Goal: Task Accomplishment & Management: Complete application form

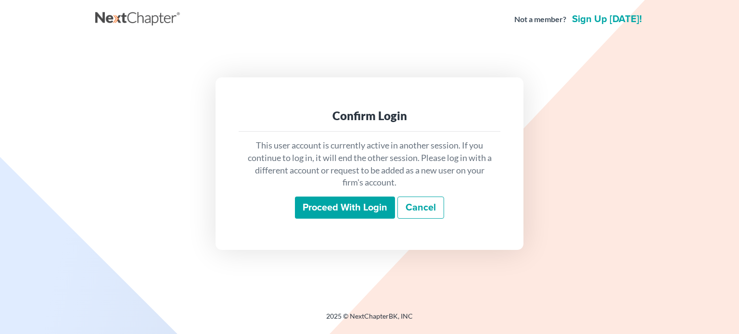
click at [315, 203] on input "Proceed with login" at bounding box center [345, 208] width 100 height 22
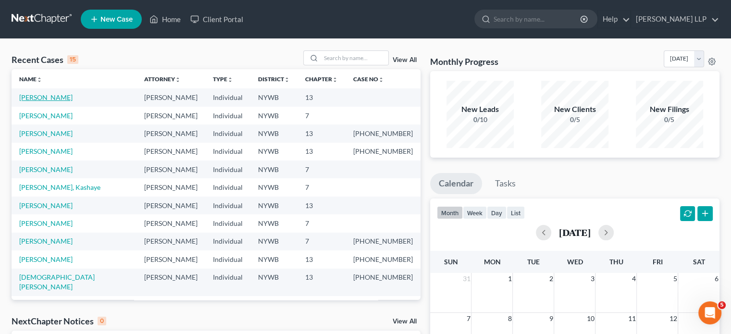
click at [36, 98] on link "[PERSON_NAME]" at bounding box center [45, 97] width 53 height 8
select select "21"
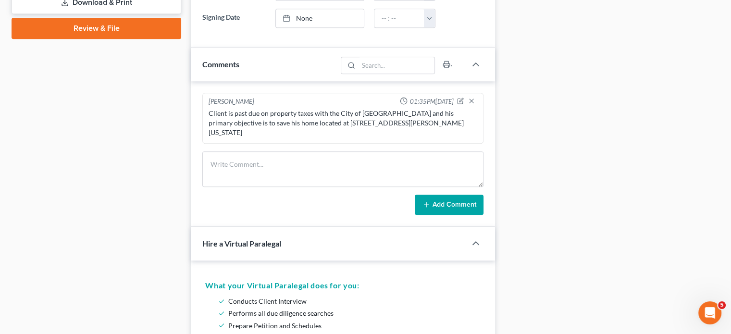
scroll to position [438, 0]
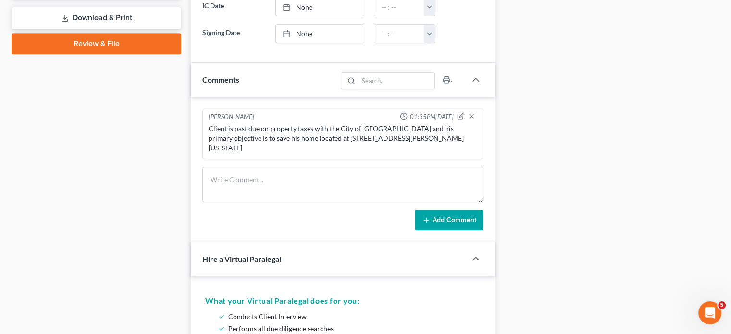
click at [96, 41] on link "Review & File" at bounding box center [97, 43] width 170 height 21
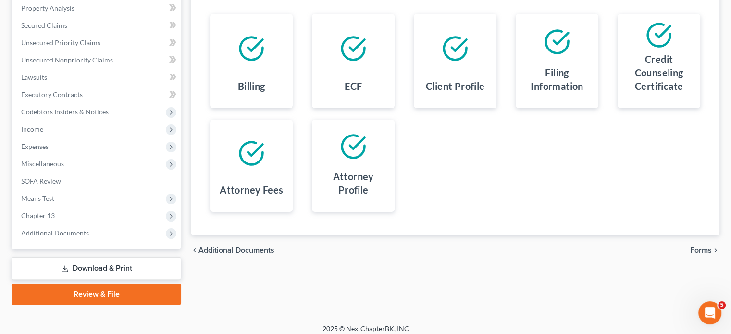
scroll to position [193, 0]
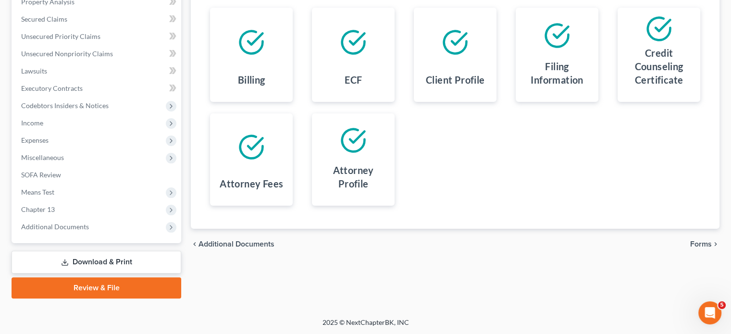
click at [120, 288] on link "Review & File" at bounding box center [97, 287] width 170 height 21
click at [79, 290] on link "Review & File" at bounding box center [97, 287] width 170 height 21
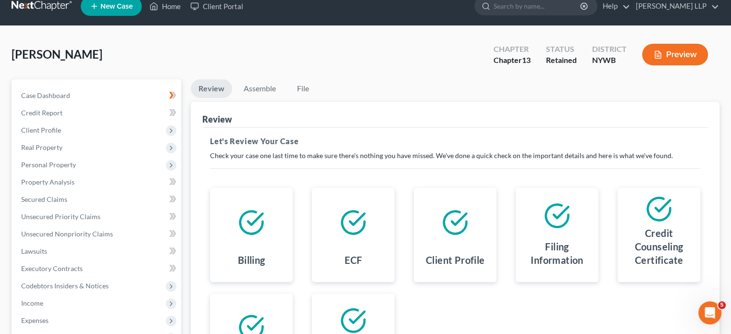
scroll to position [0, 0]
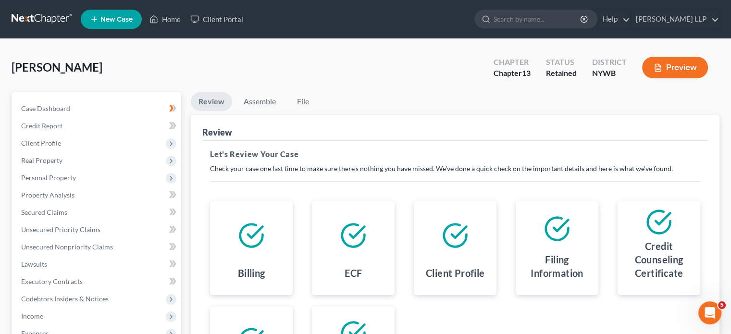
click at [674, 63] on button "Preview" at bounding box center [675, 68] width 66 height 22
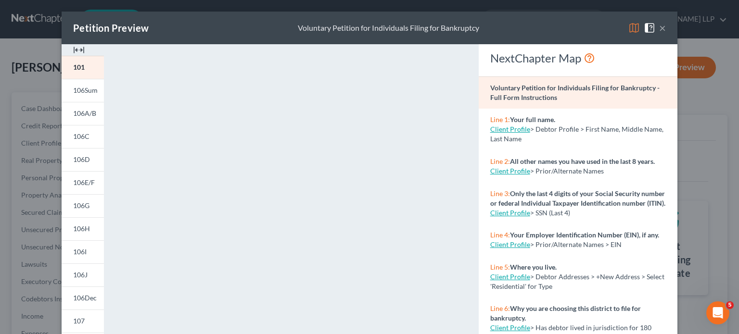
click at [666, 32] on div "Petition Preview Voluntary Petition for Individuals Filing for Bankruptcy ×" at bounding box center [370, 28] width 616 height 33
click at [660, 27] on button "×" at bounding box center [662, 28] width 7 height 12
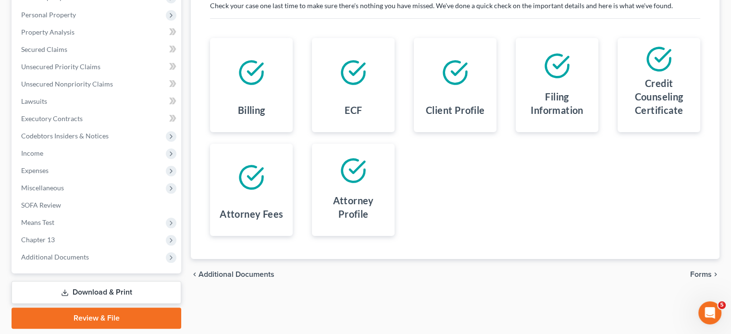
scroll to position [162, 0]
click at [699, 278] on span "Forms" at bounding box center [702, 276] width 22 height 8
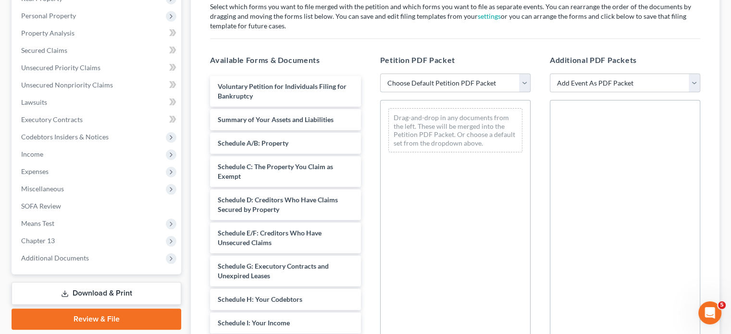
click at [524, 86] on select "Choose Default Petition PDF Packet Emergency Filing (Voluntary Petition and Cre…" at bounding box center [455, 83] width 151 height 19
click at [380, 74] on select "Choose Default Petition PDF Packet Emergency Filing (Voluntary Petition and Cre…" at bounding box center [455, 83] width 151 height 19
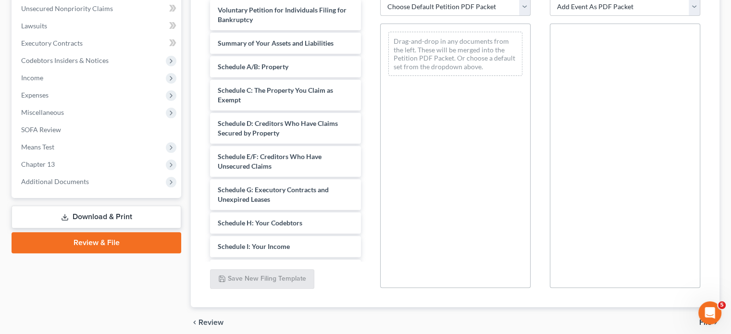
scroll to position [278, 0]
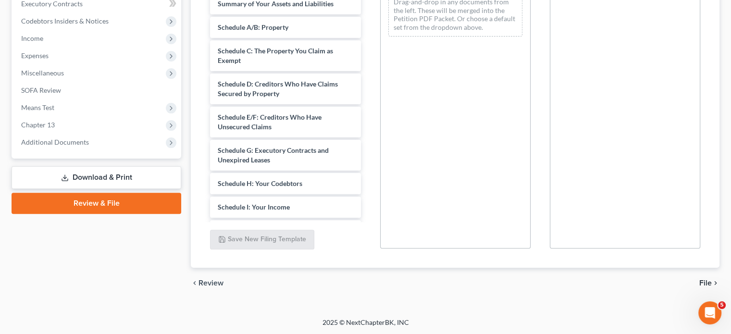
click at [708, 281] on span "File" at bounding box center [706, 283] width 13 height 8
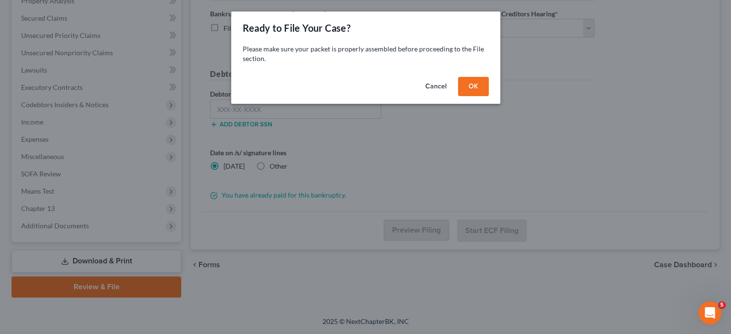
scroll to position [193, 0]
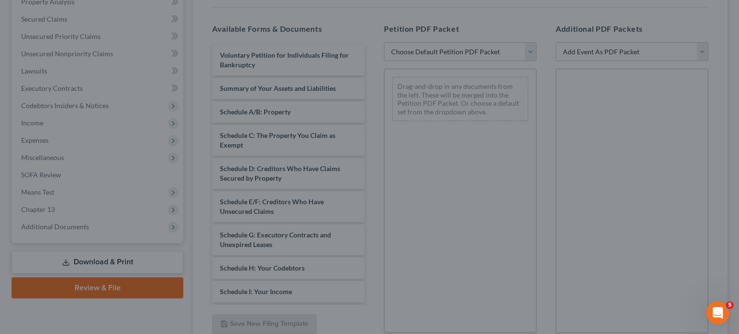
drag, startPoint x: 708, startPoint y: 281, endPoint x: 667, endPoint y: 229, distance: 66.1
click at [701, 267] on div "Ready to File Your Case? Please make sure your packet is properly assembled bef…" at bounding box center [369, 167] width 739 height 334
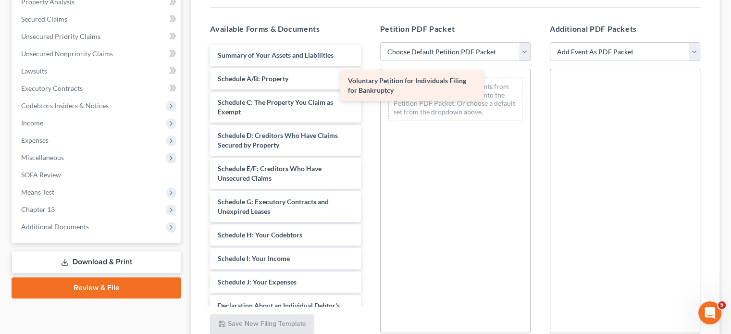
drag, startPoint x: 323, startPoint y: 56, endPoint x: 404, endPoint y: 67, distance: 81.5
click at [368, 67] on div "Voluntary Petition for Individuals Filing for Bankruptcy Voluntary Petition for…" at bounding box center [285, 271] width 166 height 452
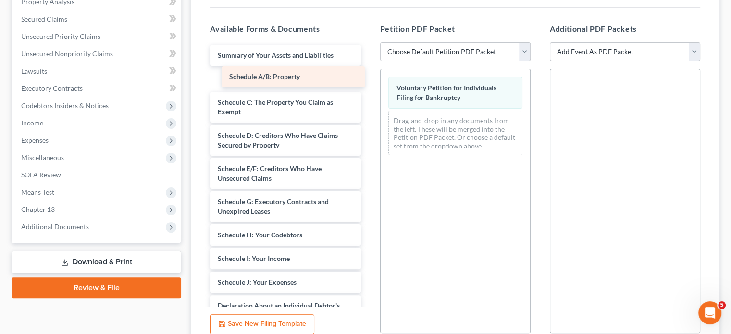
click at [281, 77] on div "Schedule A/B: Property Summary of Your Assets and Liabilities Schedule A/B: Pro…" at bounding box center [285, 271] width 166 height 452
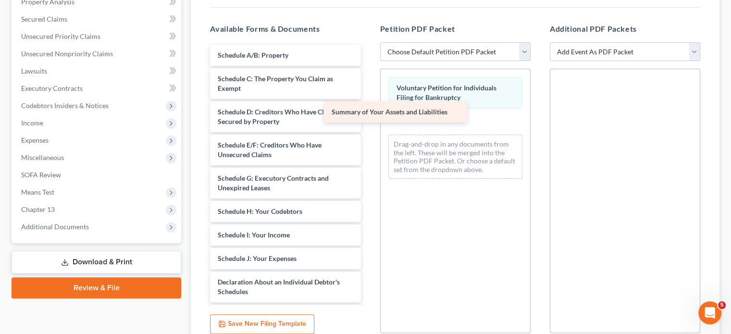
drag, startPoint x: 285, startPoint y: 50, endPoint x: 425, endPoint y: 117, distance: 155.9
click at [368, 117] on div "Summary of Your Assets and Liabilities Summary of Your Assets and Liabilities S…" at bounding box center [285, 259] width 166 height 428
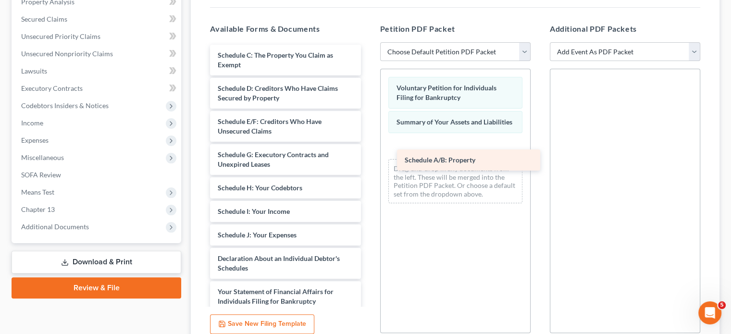
drag, startPoint x: 286, startPoint y: 55, endPoint x: 455, endPoint y: 153, distance: 195.4
click at [368, 153] on div "Schedule A/B: Property Schedule A/B: Property Schedule C: The Property You Clai…" at bounding box center [285, 247] width 166 height 404
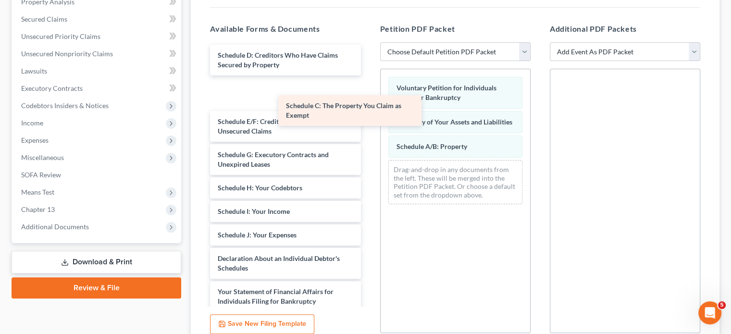
drag, startPoint x: 291, startPoint y: 66, endPoint x: 415, endPoint y: 161, distance: 156.1
click at [368, 160] on div "Schedule C: The Property You Claim as Exempt Schedule C: The Property You Claim…" at bounding box center [285, 247] width 166 height 404
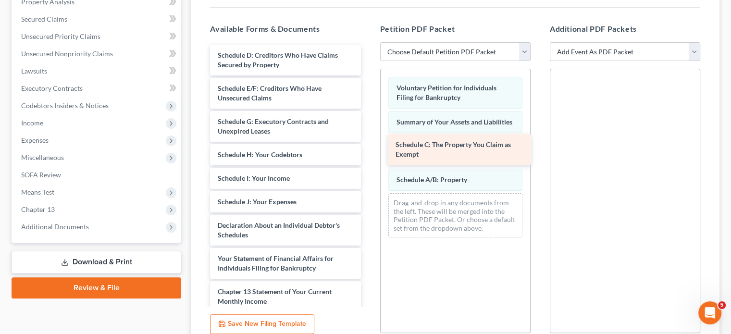
click at [417, 161] on div "Schedule C: The Property You Claim as Exempt" at bounding box center [459, 149] width 143 height 31
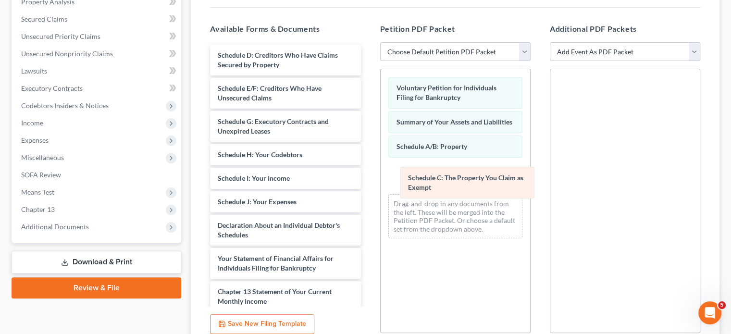
click at [429, 181] on div "Schedule C: The Property You Claim as Exempt Voluntary Petition for Individuals…" at bounding box center [456, 157] width 150 height 177
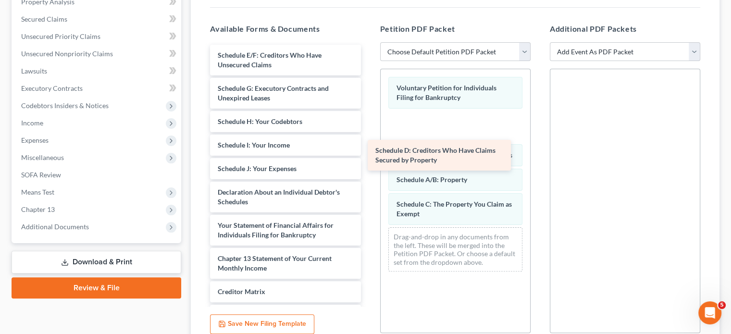
drag, startPoint x: 277, startPoint y: 57, endPoint x: 439, endPoint y: 161, distance: 192.1
click at [368, 161] on div "Schedule D: Creditors Who Have Claims Secured by Property Schedule D: Creditors…" at bounding box center [285, 214] width 166 height 338
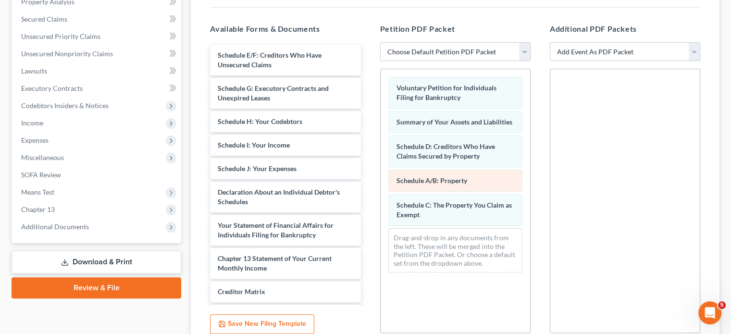
click at [440, 178] on span "Schedule A/B: Property" at bounding box center [432, 180] width 71 height 8
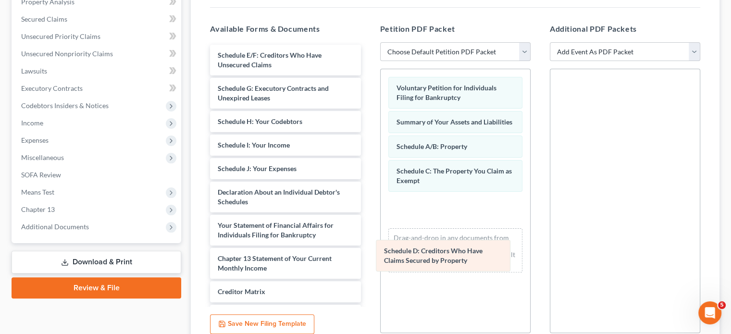
drag, startPoint x: 445, startPoint y: 144, endPoint x: 436, endPoint y: 245, distance: 101.4
click at [436, 245] on div "Schedule D: Creditors Who Have Claims Secured by Property Voluntary Petition fo…" at bounding box center [456, 174] width 150 height 211
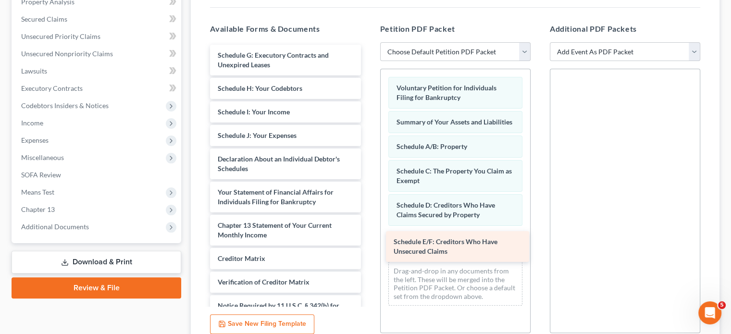
drag, startPoint x: 304, startPoint y: 53, endPoint x: 480, endPoint y: 237, distance: 254.1
click at [368, 237] on div "Schedule E/F: Creditors Who Have Unsecured Claims Schedule E/F: Creditors Who H…" at bounding box center [285, 197] width 166 height 305
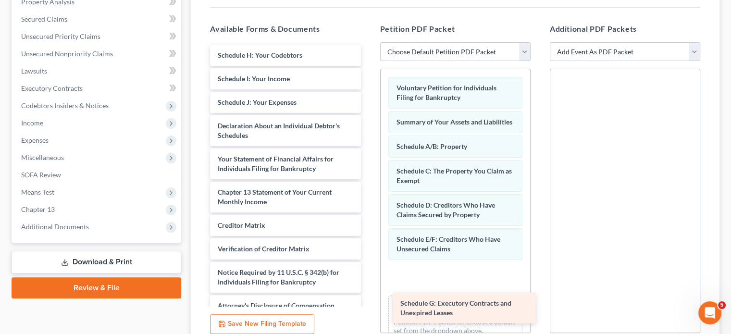
drag, startPoint x: 276, startPoint y: 57, endPoint x: 457, endPoint y: 281, distance: 287.6
click at [368, 281] on div "Schedule G: Executory Contracts and Unexpired Leases Schedule G: Executory Cont…" at bounding box center [285, 181] width 166 height 272
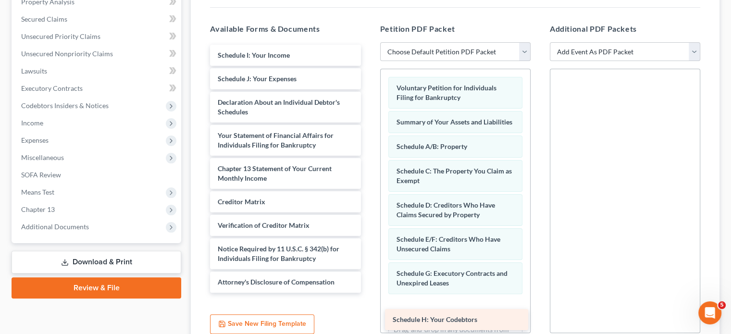
drag, startPoint x: 290, startPoint y: 48, endPoint x: 465, endPoint y: 313, distance: 318.0
click at [368, 293] on div "Schedule H: Your Codebtors Schedule H: Your Codebtors Schedule I: Your Income S…" at bounding box center [285, 169] width 166 height 248
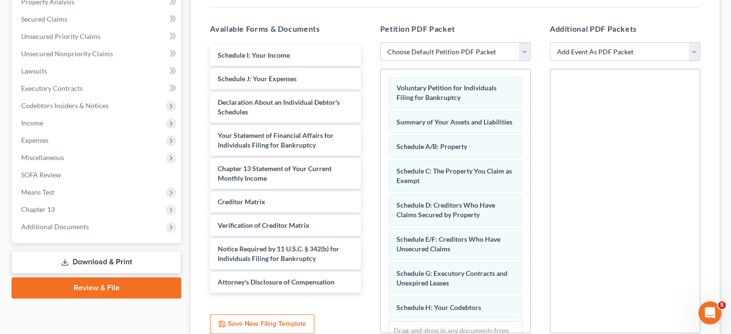
scroll to position [48, 0]
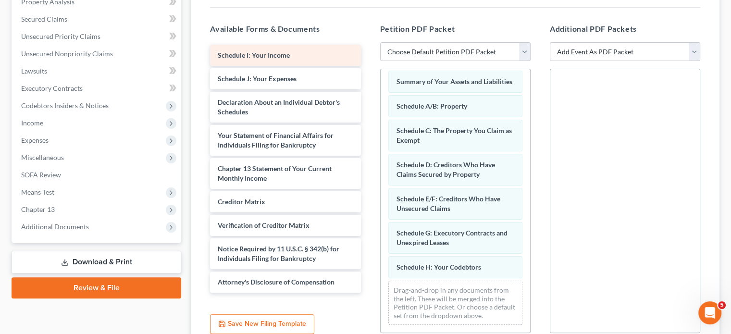
click at [326, 50] on div "Schedule I: Your Income" at bounding box center [285, 55] width 151 height 21
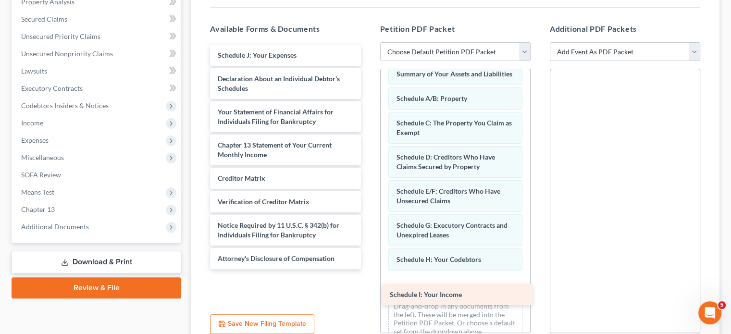
drag, startPoint x: 326, startPoint y: 50, endPoint x: 498, endPoint y: 290, distance: 295.7
click at [368, 269] on div "Schedule I: Your Income Schedule I: Your Income Schedule J: Your Expenses Decla…" at bounding box center [285, 157] width 166 height 225
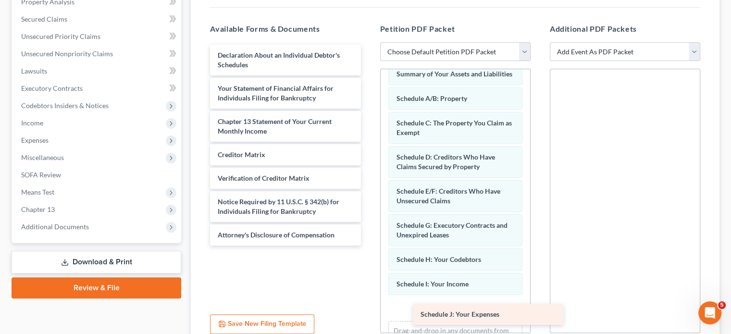
drag, startPoint x: 293, startPoint y: 48, endPoint x: 496, endPoint y: 308, distance: 329.9
click at [368, 246] on div "Schedule J: Your Expenses Schedule J: Your Expenses Declaration About an Indivi…" at bounding box center [285, 145] width 166 height 201
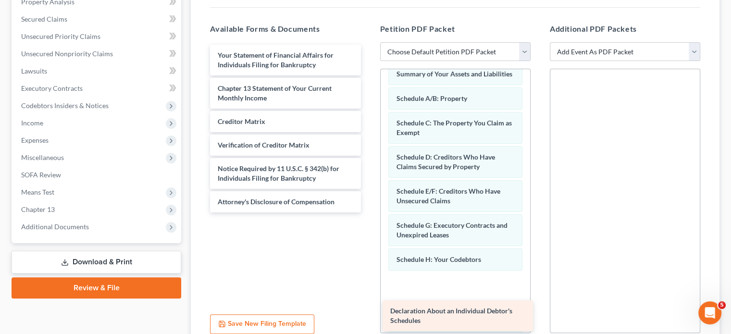
drag, startPoint x: 307, startPoint y: 64, endPoint x: 474, endPoint y: 300, distance: 289.1
click at [368, 213] on div "Declaration About an Individual Debtor's Schedules Declaration About an Individ…" at bounding box center [285, 129] width 166 height 168
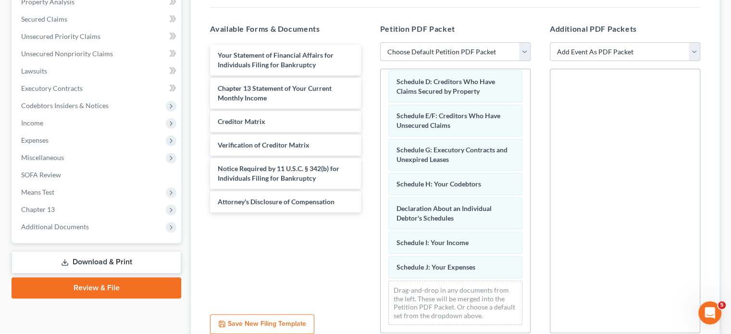
scroll to position [130, 0]
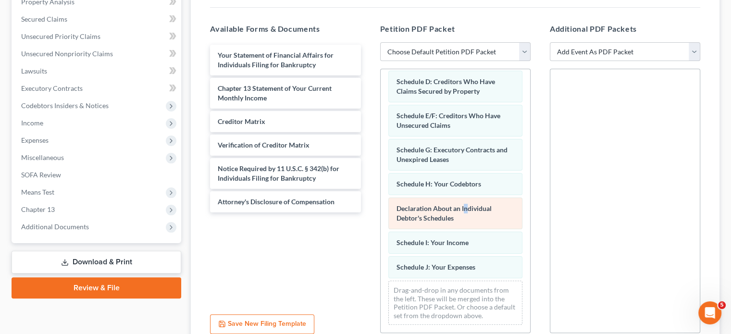
drag, startPoint x: 465, startPoint y: 197, endPoint x: 467, endPoint y: 206, distance: 9.7
click at [467, 206] on div "Voluntary Petition for Individuals Filing for Bankruptcy Summary of Your Assets…" at bounding box center [456, 139] width 150 height 387
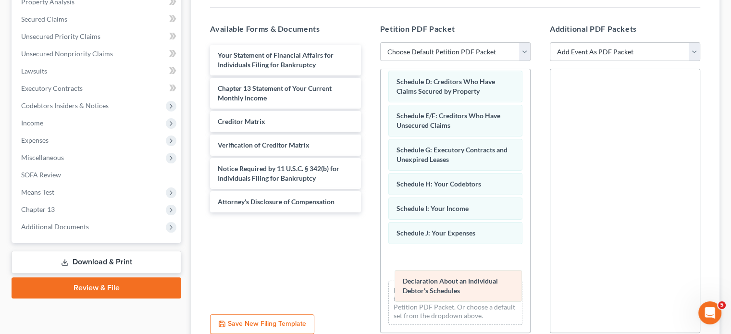
drag, startPoint x: 452, startPoint y: 208, endPoint x: 458, endPoint y: 280, distance: 71.9
click at [458, 280] on div "Declaration About an Individual Debtor's Schedules Voluntary Petition for Indiv…" at bounding box center [456, 139] width 150 height 387
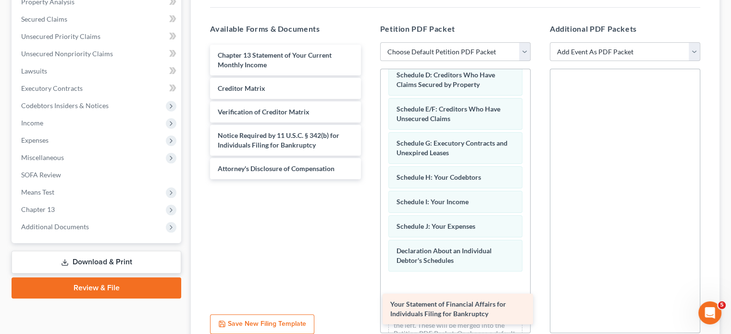
drag, startPoint x: 304, startPoint y: 60, endPoint x: 477, endPoint y: 310, distance: 303.5
click at [368, 179] on div "Your Statement of Financial Affairs for Individuals Filing for Bankruptcy Your …" at bounding box center [285, 112] width 166 height 135
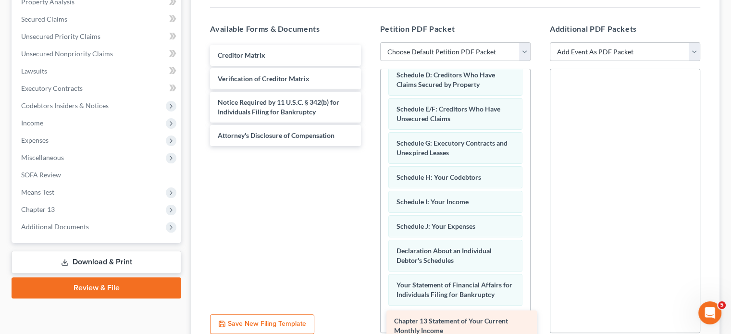
drag, startPoint x: 319, startPoint y: 63, endPoint x: 496, endPoint y: 330, distance: 320.0
click at [368, 146] on div "Chapter 13 Statement of Your Current Monthly Income Chapter 13 Statement of You…" at bounding box center [285, 95] width 166 height 101
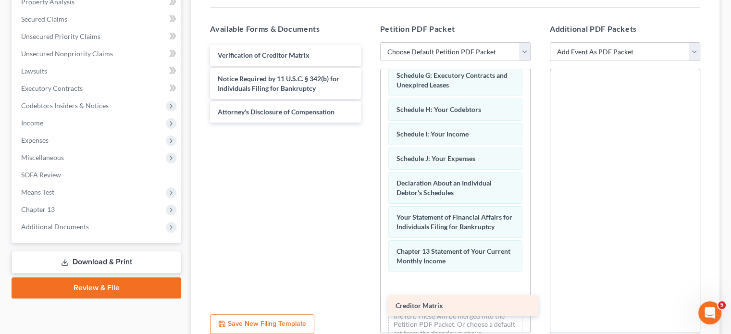
drag, startPoint x: 292, startPoint y: 54, endPoint x: 470, endPoint y: 305, distance: 308.1
click at [368, 123] on div "Creditor Matrix Creditor Matrix Verification of Creditor Matrix Notice Required…" at bounding box center [285, 84] width 166 height 78
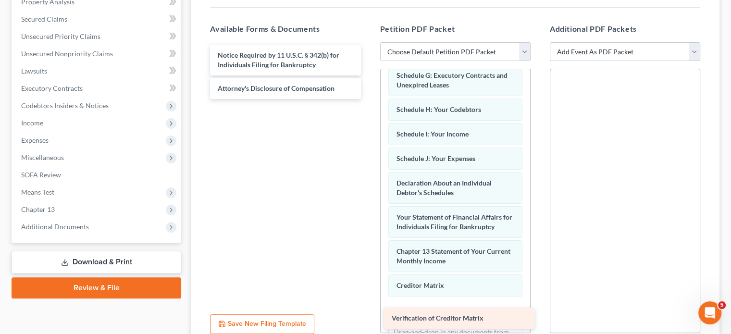
drag, startPoint x: 298, startPoint y: 56, endPoint x: 472, endPoint y: 320, distance: 316.2
click at [368, 99] on div "Verification of Creditor Matrix Verification of Creditor Matrix Notice Required…" at bounding box center [285, 72] width 166 height 54
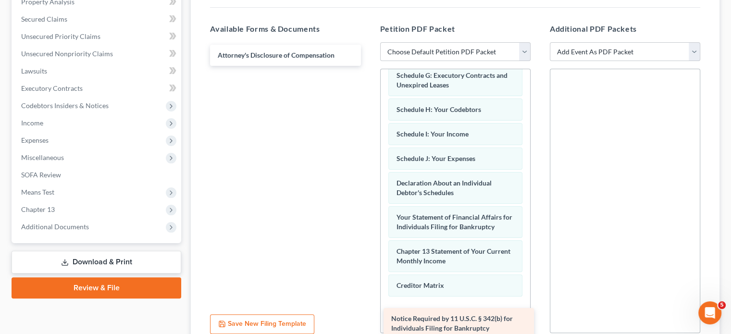
drag, startPoint x: 302, startPoint y: 58, endPoint x: 476, endPoint y: 323, distance: 316.4
click at [368, 66] on div "Notice Required by 11 U.S.C. § 342(b) for Individuals Filing for Bankruptcy Not…" at bounding box center [285, 55] width 166 height 21
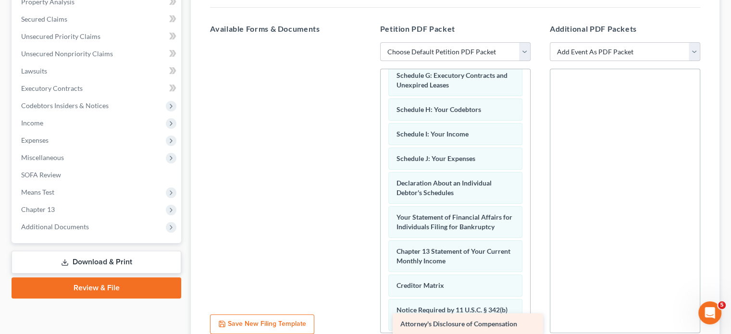
drag, startPoint x: 327, startPoint y: 88, endPoint x: 474, endPoint y: 327, distance: 280.3
click at [368, 42] on div "Attorney's Disclosure of Compensation Attorney's Disclosure of Compensation" at bounding box center [285, 42] width 166 height 0
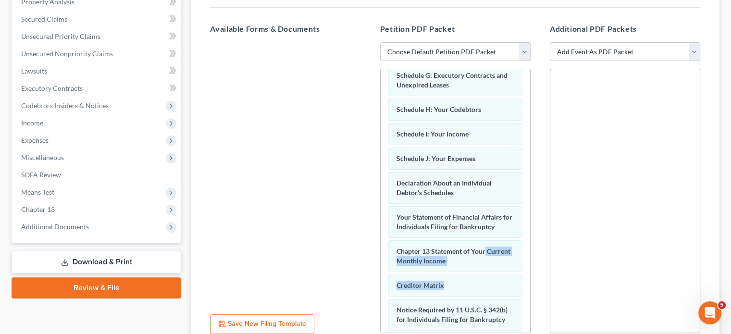
drag, startPoint x: 520, startPoint y: 253, endPoint x: 522, endPoint y: 283, distance: 29.4
click at [522, 283] on div "Voluntary Petition for Individuals Filing for Bankruptcy Summary of Your Assets…" at bounding box center [456, 152] width 150 height 563
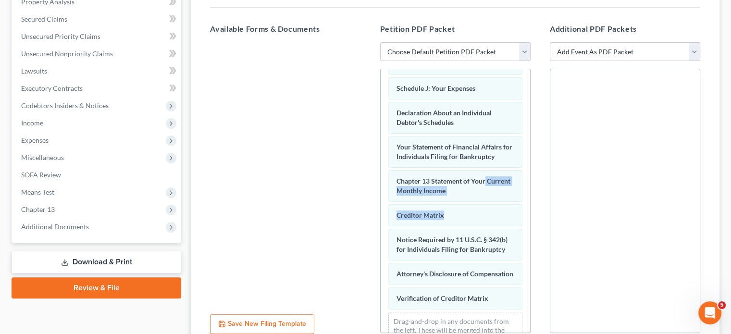
scroll to position [315, 0]
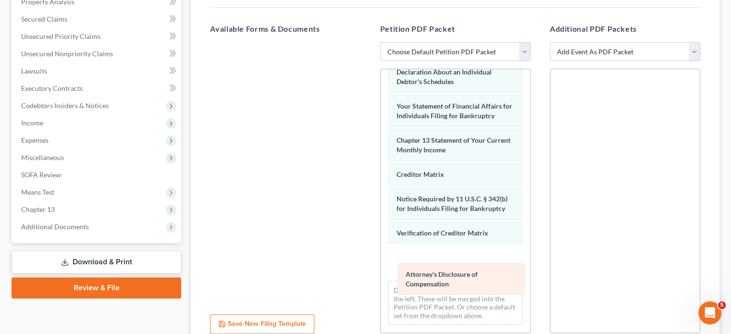
drag, startPoint x: 447, startPoint y: 229, endPoint x: 456, endPoint y: 268, distance: 39.9
click at [456, 268] on div "Attorney's Disclosure of Compensation Voluntary Petition for Individuals Filing…" at bounding box center [456, 46] width 150 height 573
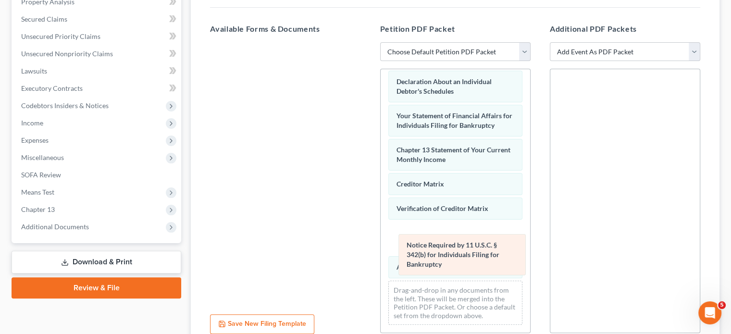
drag, startPoint x: 446, startPoint y: 197, endPoint x: 454, endPoint y: 242, distance: 45.4
click at [454, 242] on div "Notice Required by 11 U.S.C. § 342(b) for Individuals Filing for Bankruptcy Vol…" at bounding box center [456, 51] width 150 height 563
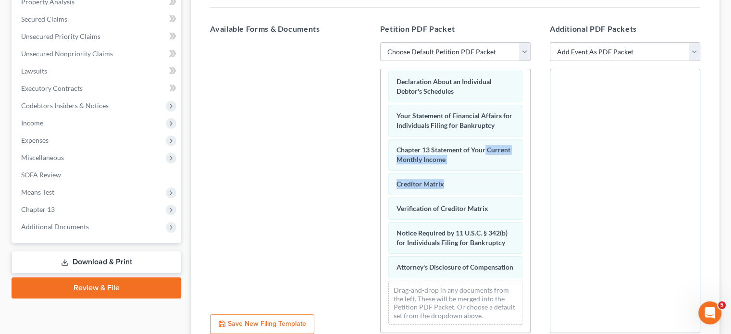
click at [695, 50] on select "Add Event As PDF Packet Certificate of Credit Counseling Ch. 13 (Form 122C-1) S…" at bounding box center [625, 51] width 151 height 19
click at [693, 50] on select "Add Event As PDF Packet Certificate of Credit Counseling Ch. 13 (Form 122C-1) S…" at bounding box center [625, 51] width 151 height 19
select select "0"
click at [550, 62] on select "Add Event As PDF Packet Certificate of Credit Counseling Ch. 13 (Form 122C-1) S…" at bounding box center [625, 51] width 151 height 19
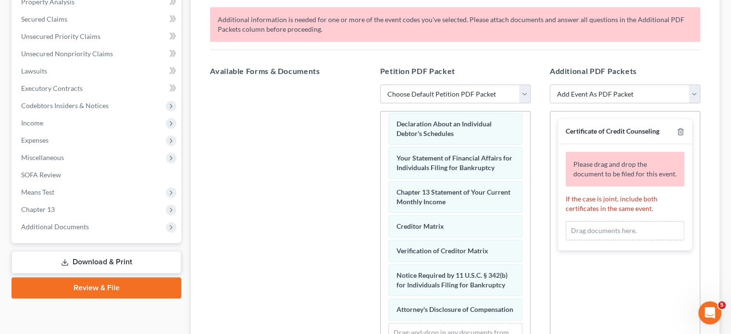
click at [610, 230] on div "Drag documents here." at bounding box center [625, 230] width 119 height 19
click at [636, 172] on span "Please drag and drop the document to be filed for this event." at bounding box center [625, 169] width 103 height 18
click at [611, 226] on div "Drag documents here." at bounding box center [625, 230] width 119 height 19
click at [692, 94] on select "Add Event As PDF Packet Certificate of Credit Counseling Ch. 13 (Form 122C-1) S…" at bounding box center [625, 94] width 151 height 19
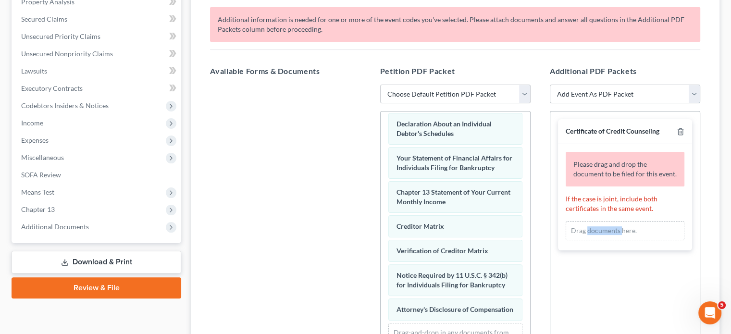
select select "1"
click at [550, 85] on select "Add Event As PDF Packet Certificate of Credit Counseling Ch. 13 (Form 122C-1) S…" at bounding box center [625, 94] width 151 height 19
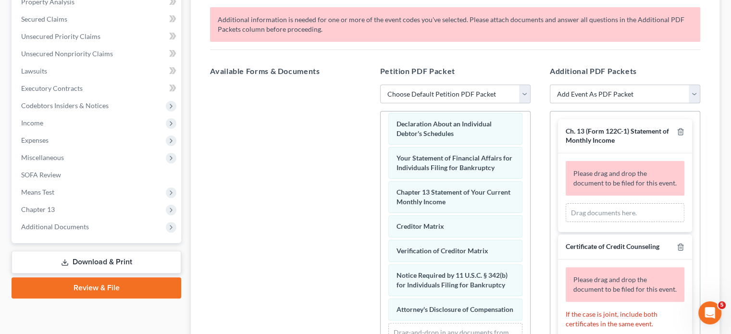
click at [689, 89] on select "Add Event As PDF Packet Certificate of Credit Counseling Ch. 13 (Form 122C-1) S…" at bounding box center [625, 94] width 151 height 19
select select "3"
click at [550, 85] on select "Add Event As PDF Packet Certificate of Credit Counseling Ch. 13 (Form 122C-1) S…" at bounding box center [625, 94] width 151 height 19
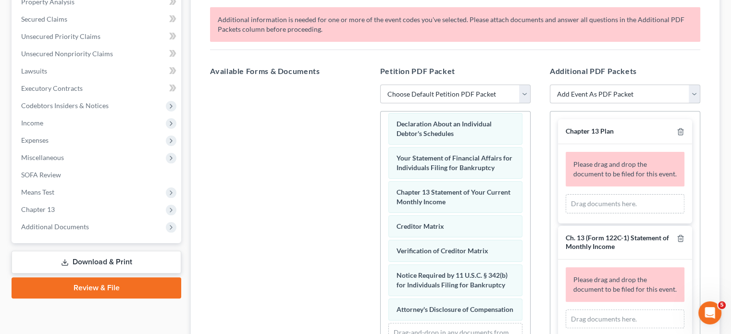
click at [691, 91] on select "Add Event As PDF Packet Certificate of Credit Counseling Ch. 13 (Form 122C-1) S…" at bounding box center [625, 94] width 151 height 19
select select "4"
click at [550, 85] on select "Add Event As PDF Packet Certificate of Credit Counseling Ch. 13 (Form 122C-1) S…" at bounding box center [625, 94] width 151 height 19
select select
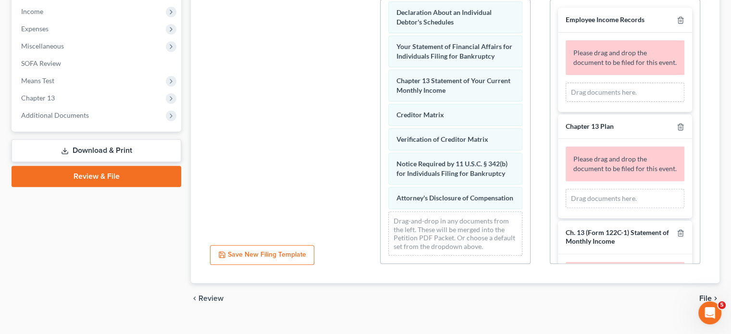
scroll to position [320, 0]
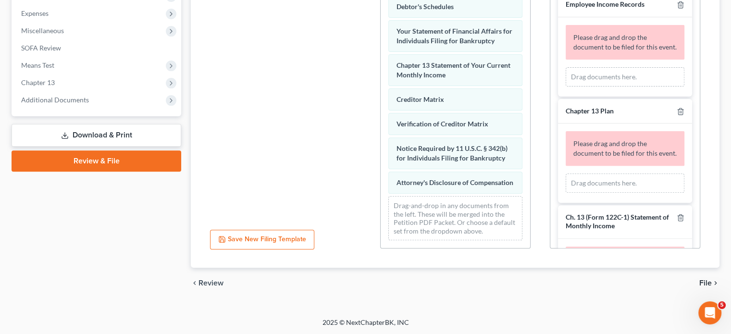
click at [708, 279] on span "File" at bounding box center [706, 283] width 13 height 8
click at [706, 282] on span "File" at bounding box center [706, 283] width 13 height 8
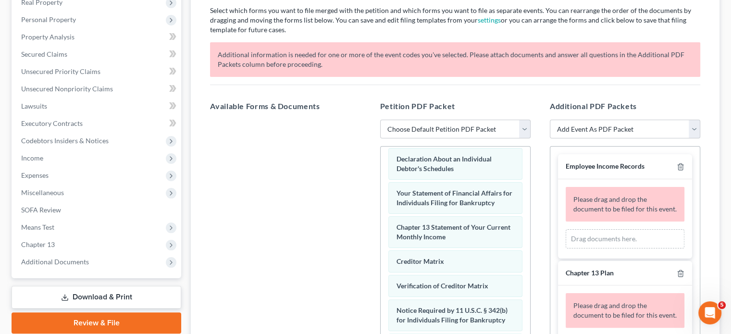
scroll to position [129, 0]
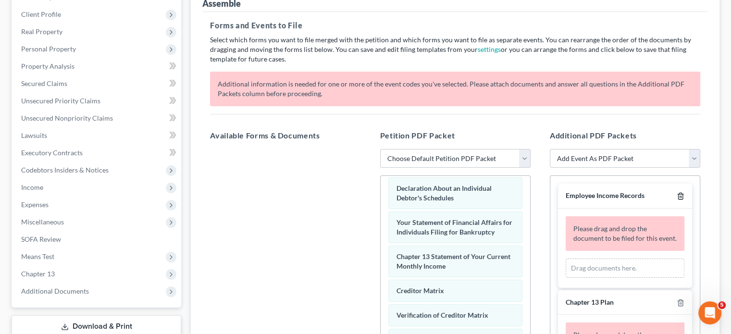
click at [679, 193] on icon "button" at bounding box center [681, 196] width 4 height 6
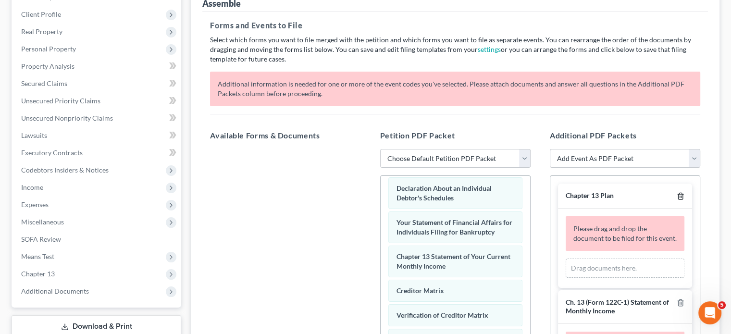
click at [677, 192] on icon "button" at bounding box center [681, 196] width 8 height 8
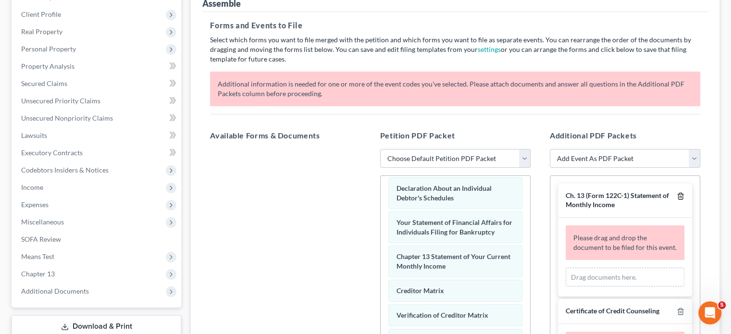
click at [677, 192] on icon "button" at bounding box center [681, 196] width 8 height 8
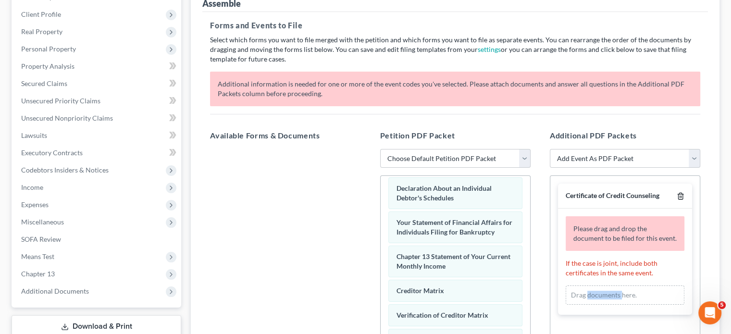
click at [679, 192] on icon "button" at bounding box center [681, 196] width 8 height 8
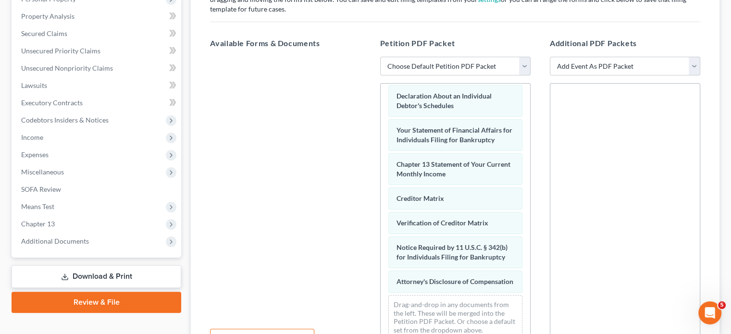
scroll to position [278, 0]
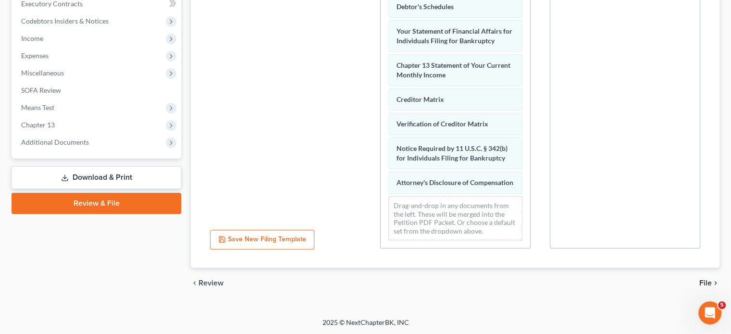
click at [705, 280] on span "File" at bounding box center [706, 283] width 13 height 8
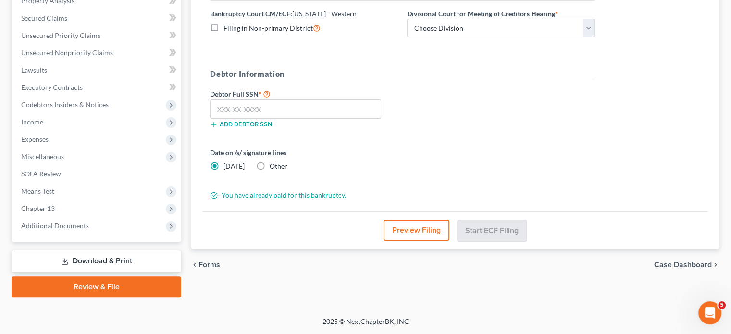
scroll to position [193, 0]
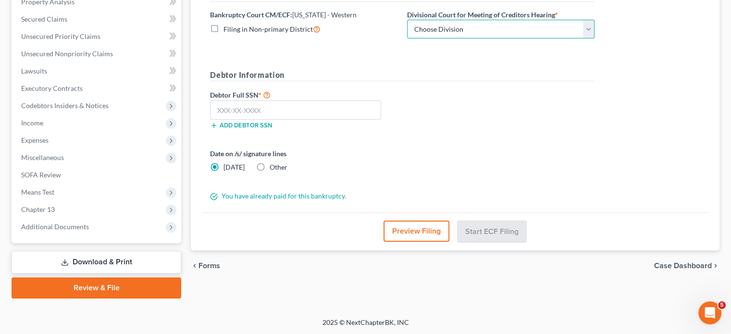
click at [493, 29] on select "Choose Division Buffalo Rochester" at bounding box center [501, 29] width 188 height 19
select select "1"
click at [407, 20] on select "Choose Division Buffalo Rochester" at bounding box center [501, 29] width 188 height 19
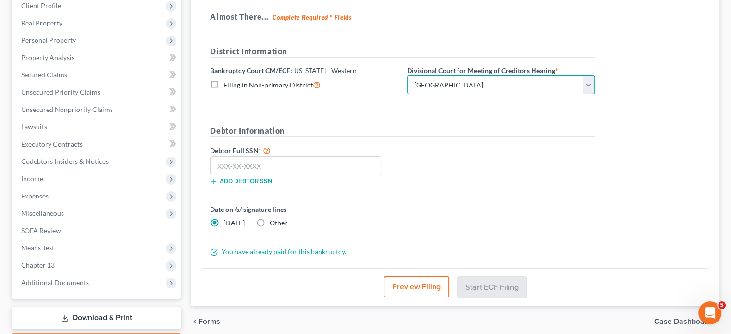
scroll to position [139, 0]
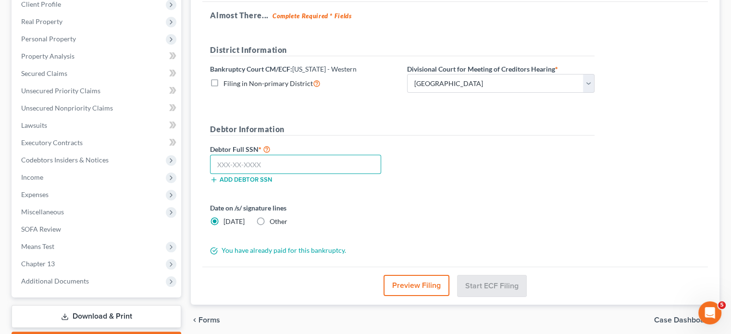
click at [276, 159] on input "text" at bounding box center [295, 164] width 171 height 19
type input "079-50-8645"
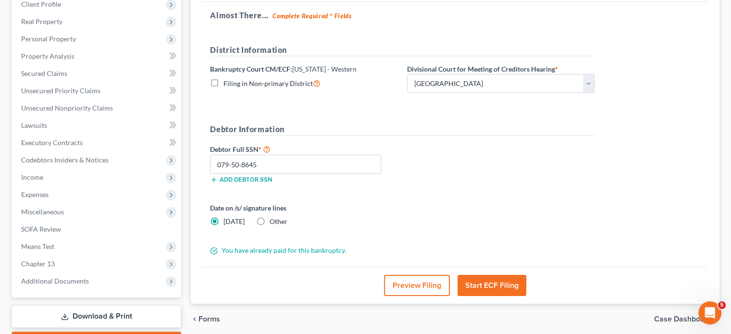
click at [571, 235] on form "District Information Bankruptcy Court CM/ECF: New York - Western Filing in Non-…" at bounding box center [402, 150] width 385 height 212
click at [495, 278] on button "Start ECF Filing" at bounding box center [492, 285] width 69 height 21
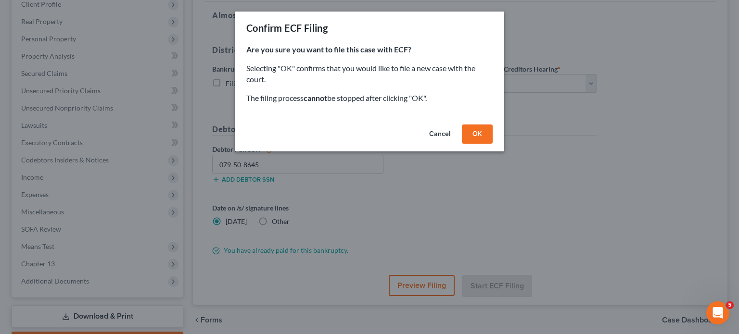
click at [479, 132] on button "OK" at bounding box center [477, 134] width 31 height 19
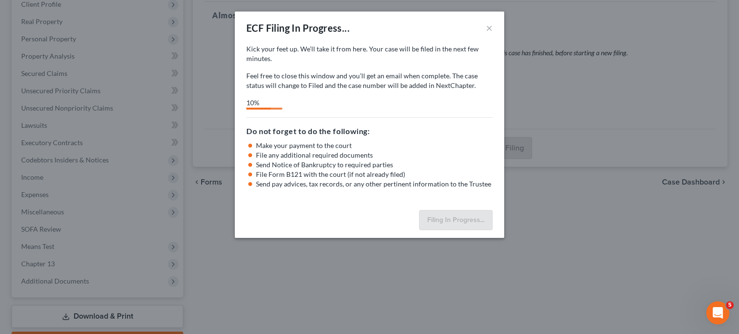
select select "1"
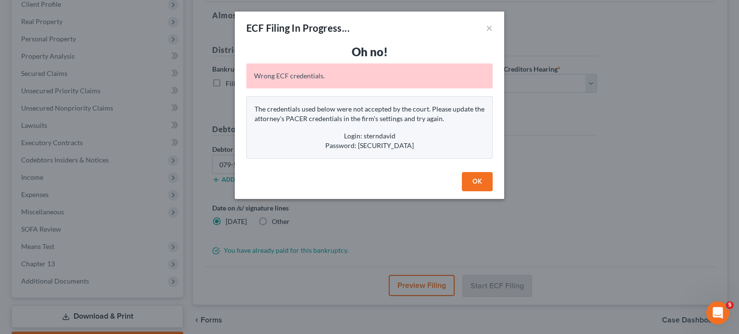
click at [478, 177] on button "OK" at bounding box center [477, 181] width 31 height 19
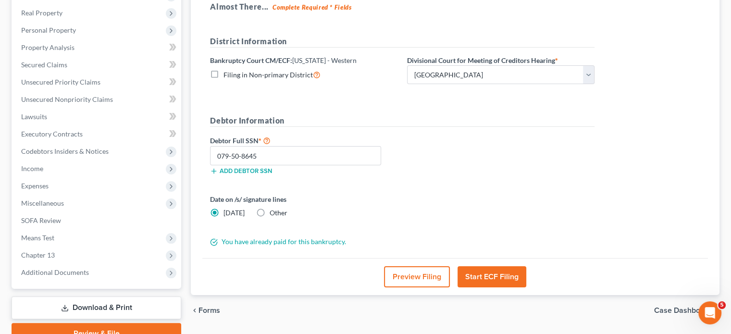
scroll to position [178, 0]
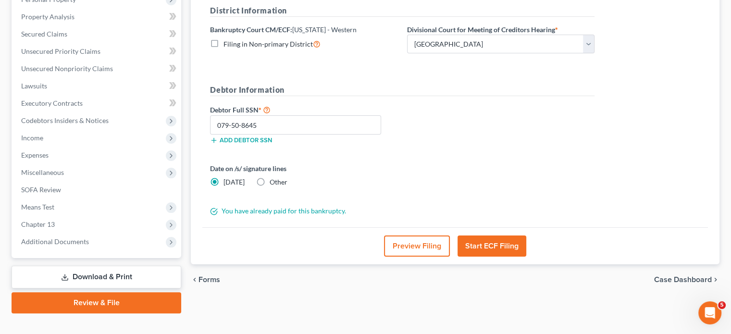
click at [505, 250] on button "Start ECF Filing" at bounding box center [492, 246] width 69 height 21
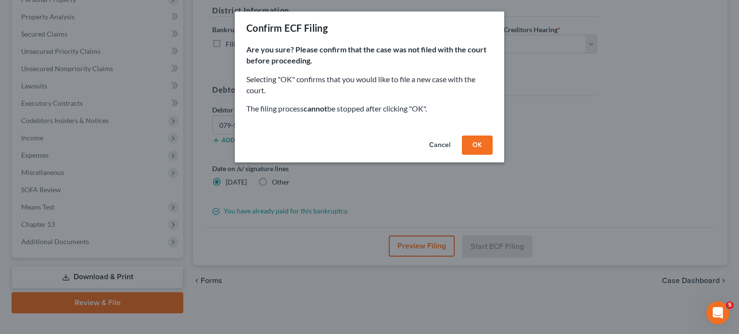
click at [483, 146] on button "OK" at bounding box center [477, 145] width 31 height 19
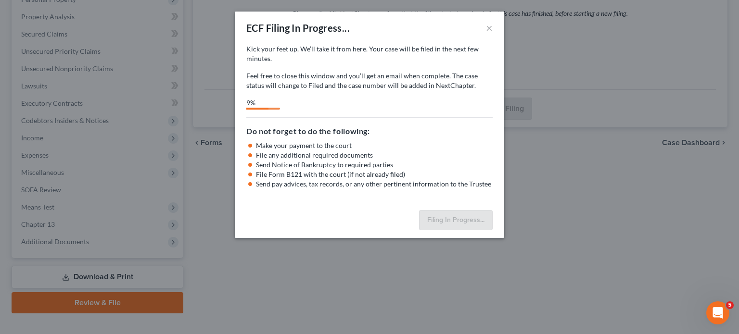
select select "1"
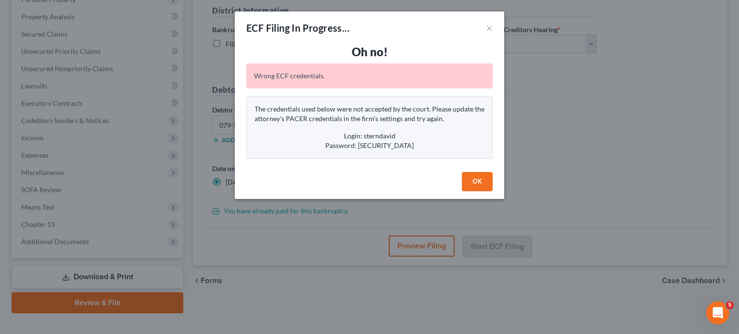
click at [468, 174] on button "OK" at bounding box center [477, 181] width 31 height 19
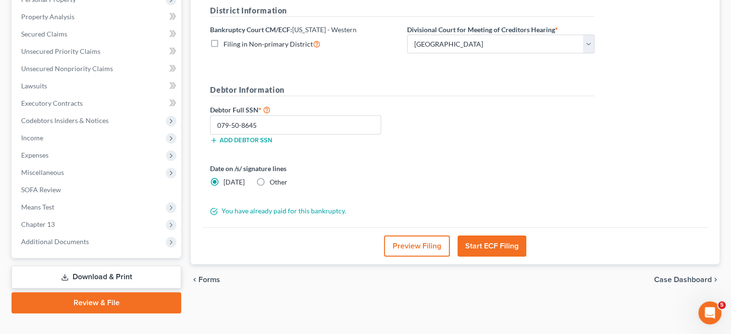
click at [300, 167] on label "Date on /s/ signature lines" at bounding box center [304, 168] width 188 height 10
click at [710, 312] on icon "Open Intercom Messenger" at bounding box center [709, 312] width 16 height 16
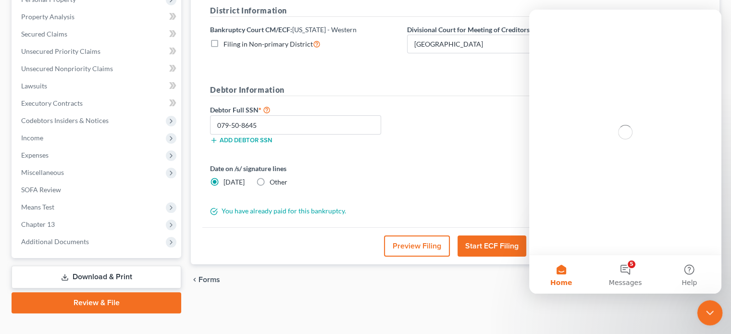
scroll to position [0, 0]
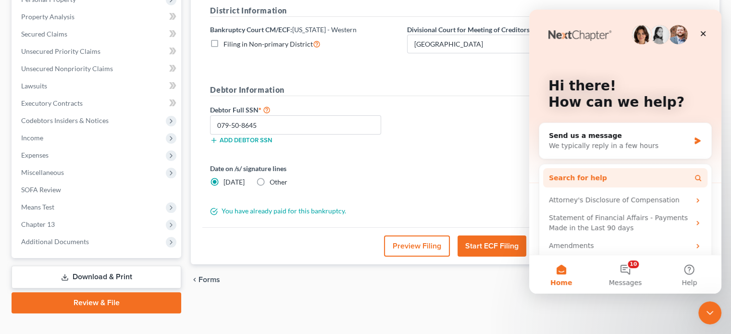
click at [651, 181] on button "Search for help" at bounding box center [625, 177] width 164 height 19
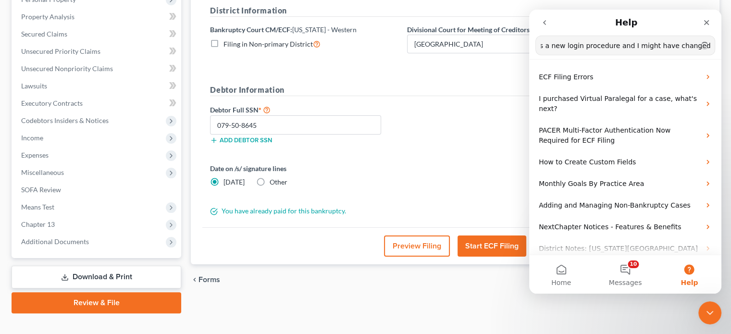
scroll to position [0, 319]
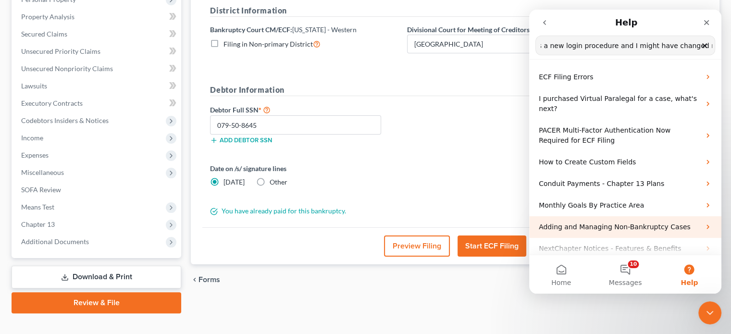
type input "I am having trouble uploading a bankruptcy because my PACER credentials changed…"
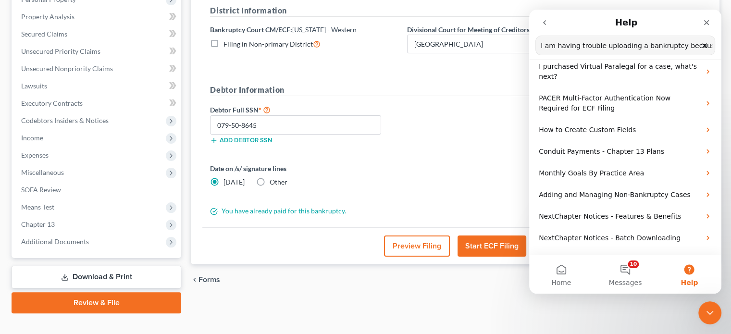
scroll to position [38, 0]
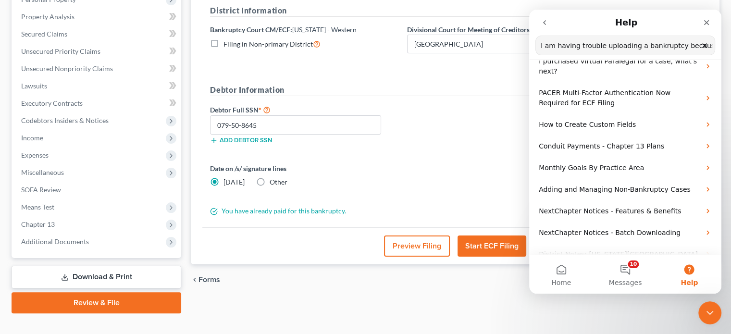
click at [629, 47] on input "I am having trouble uploading a bankruptcy because my PACER credentials changed…" at bounding box center [625, 45] width 179 height 19
click at [630, 267] on button "10 Messages" at bounding box center [625, 274] width 64 height 38
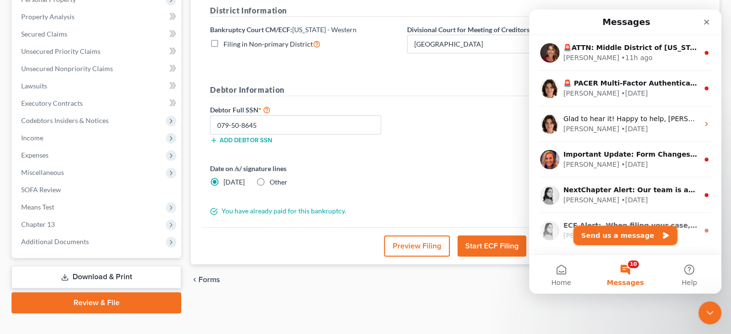
click at [630, 236] on button "Send us a message" at bounding box center [626, 235] width 104 height 19
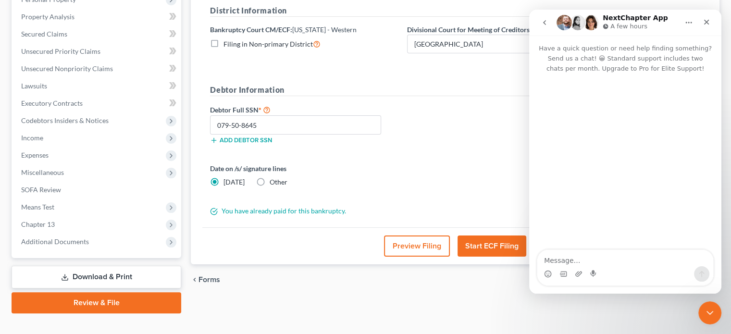
click at [609, 266] on textarea "Message…" at bounding box center [626, 258] width 176 height 16
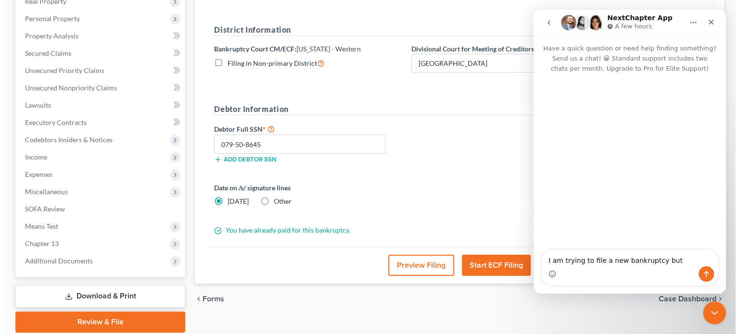
scroll to position [193, 0]
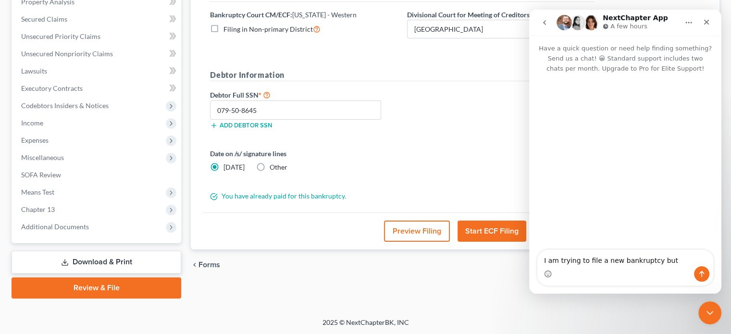
click at [491, 229] on button "Start ECF Filing" at bounding box center [492, 231] width 69 height 21
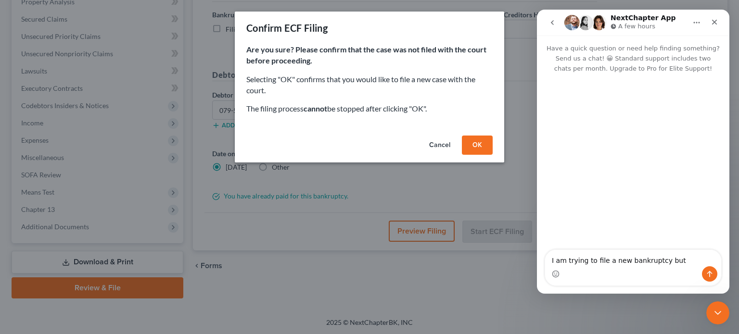
click at [476, 140] on button "OK" at bounding box center [477, 145] width 31 height 19
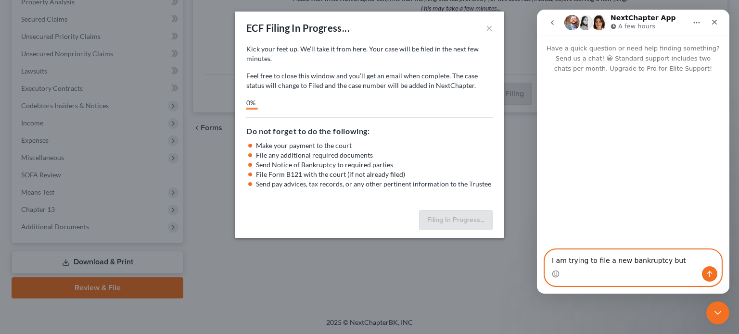
click at [689, 261] on textarea "I am trying to file a new bankruptcy but" at bounding box center [633, 258] width 176 height 16
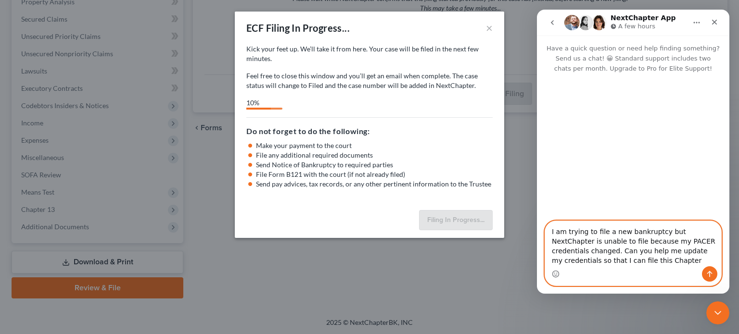
type textarea "I am trying to file a new bankruptcy but NextChapter is unable to file because …"
select select "1"
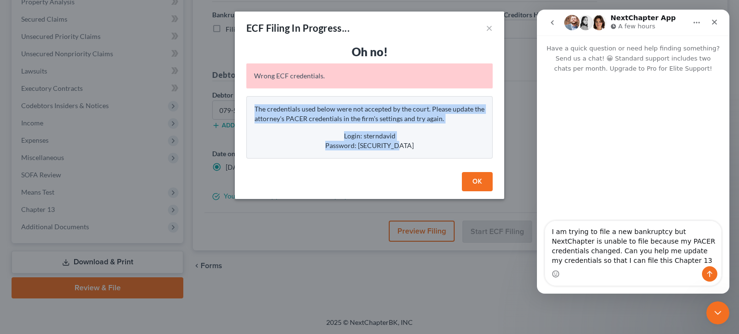
drag, startPoint x: 256, startPoint y: 108, endPoint x: 437, endPoint y: 146, distance: 185.2
click at [437, 146] on div "The credentials used below were not accepted by the court. Please update the at…" at bounding box center [369, 127] width 246 height 63
copy div "The credentials used below were not accepted by the court. Please update the at…"
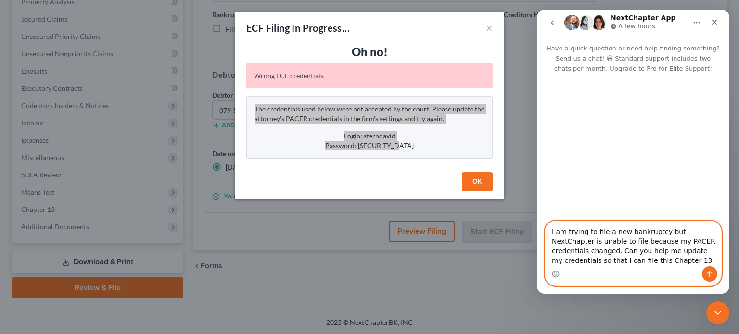
click at [613, 260] on textarea "I am trying to file a new bankruptcy but NextChapter is unable to file because …" at bounding box center [633, 243] width 176 height 45
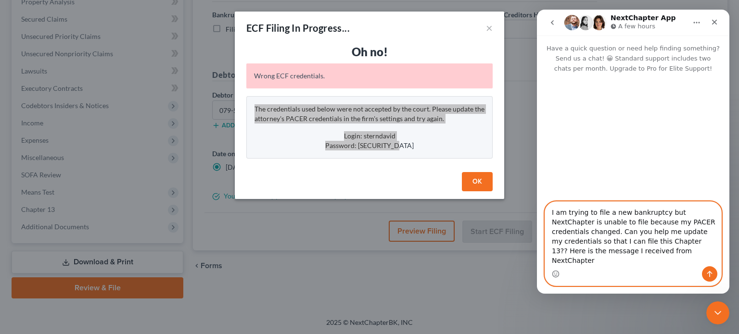
paste textarea "The credentials used below were not accepted by the court. Please update the at…"
type textarea "I am trying to file a new bankruptcy but NextChapter is unable to file because …"
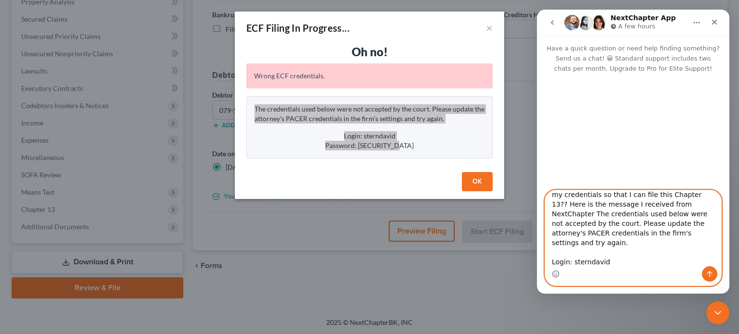
click at [635, 207] on textarea "I am trying to file a new bankruptcy but NextChapter is unable to file because …" at bounding box center [633, 228] width 176 height 76
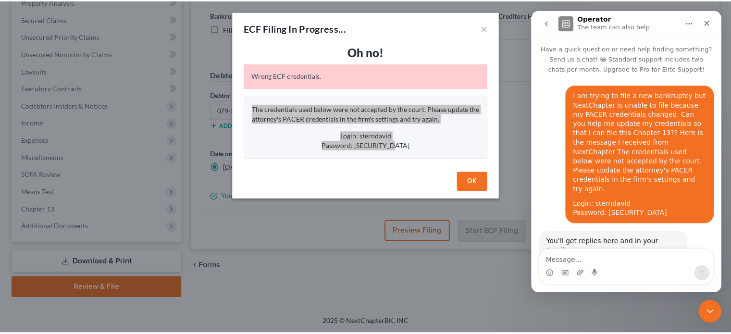
scroll to position [37, 0]
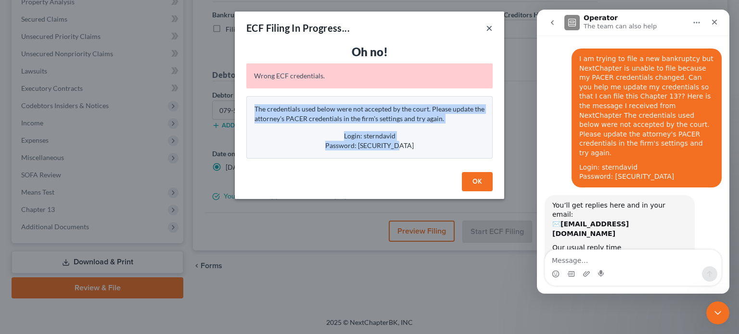
click at [490, 26] on button "×" at bounding box center [489, 28] width 7 height 12
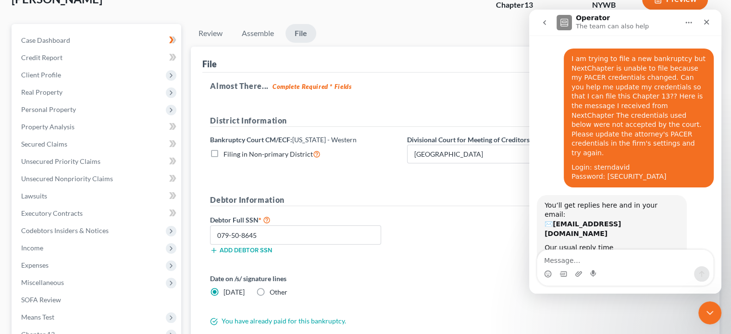
scroll to position [0, 0]
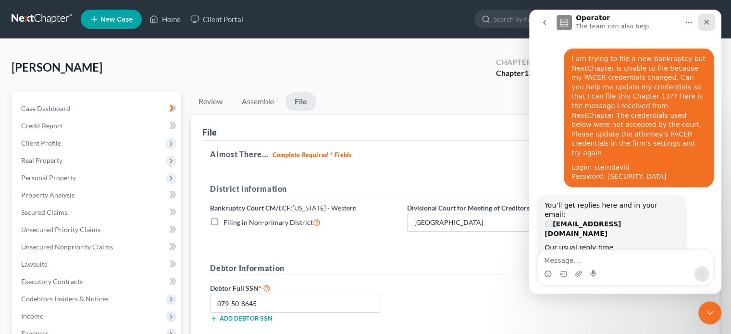
click at [709, 18] on icon "Close" at bounding box center [707, 22] width 8 height 8
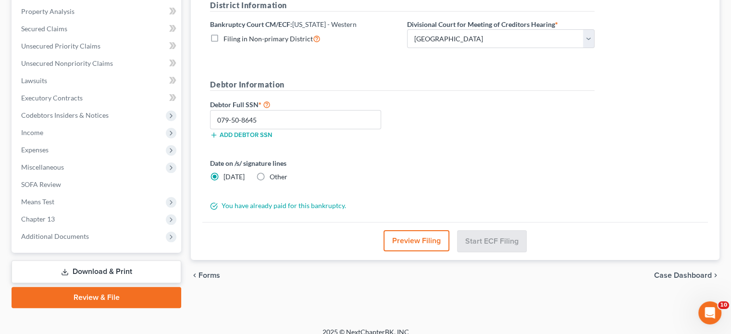
scroll to position [187, 0]
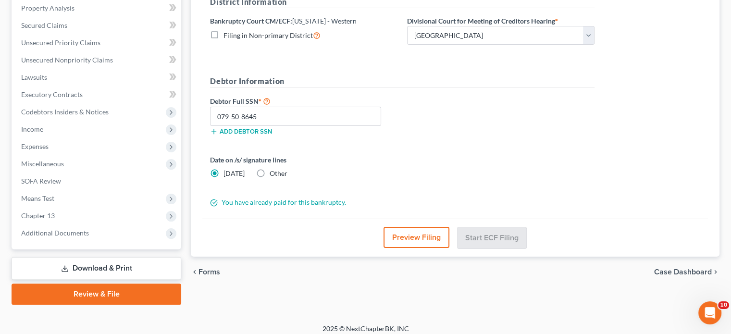
click at [69, 266] on link "Download & Print" at bounding box center [97, 268] width 170 height 23
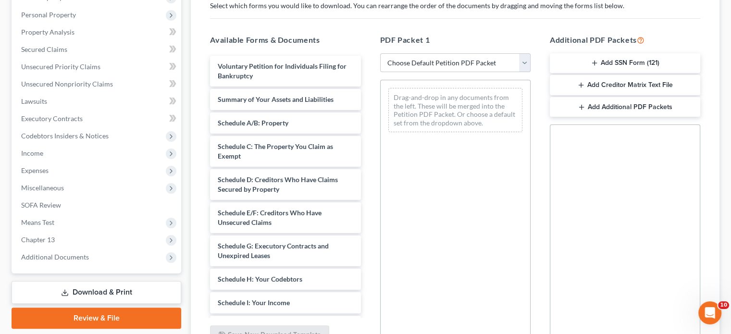
scroll to position [189, 0]
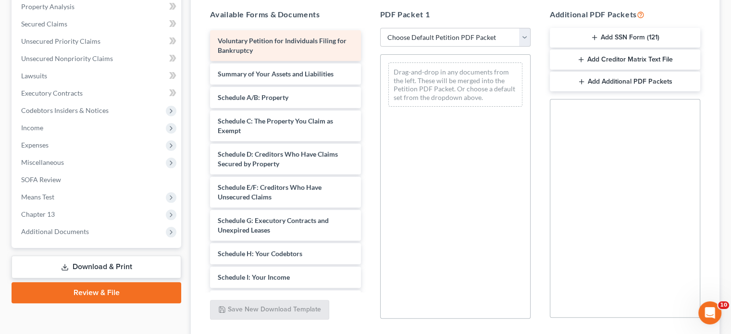
click at [300, 51] on div "Voluntary Petition for Individuals Filing for Bankruptcy" at bounding box center [285, 45] width 151 height 31
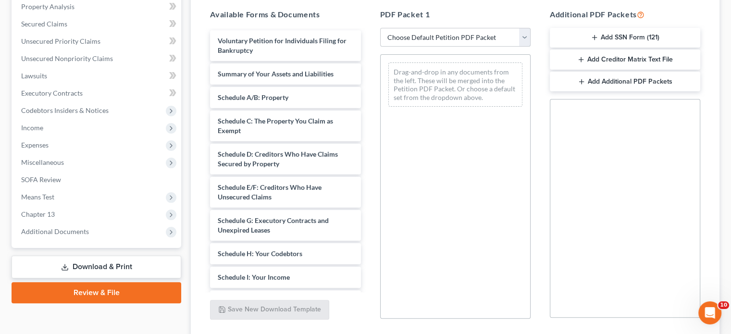
click at [521, 36] on select "Choose Default Petition PDF Packet Complete Bankruptcy Petition (all forms and …" at bounding box center [455, 37] width 151 height 19
select select "0"
click at [380, 28] on select "Choose Default Petition PDF Packet Complete Bankruptcy Petition (all forms and …" at bounding box center [455, 37] width 151 height 19
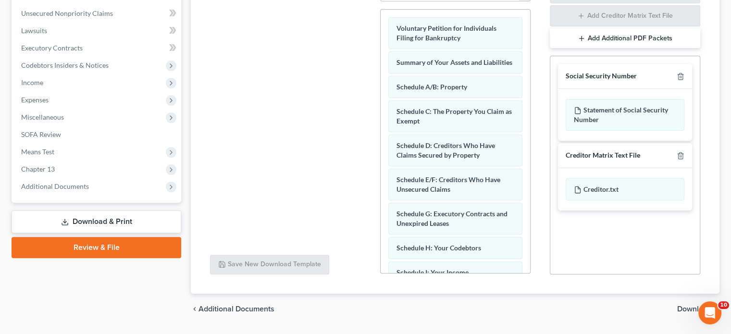
scroll to position [260, 0]
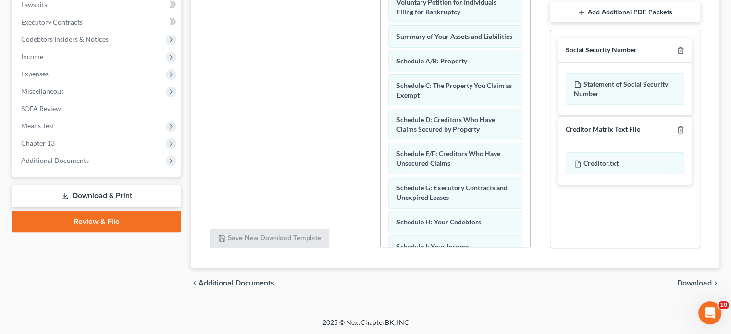
click at [692, 280] on span "Download" at bounding box center [695, 283] width 35 height 8
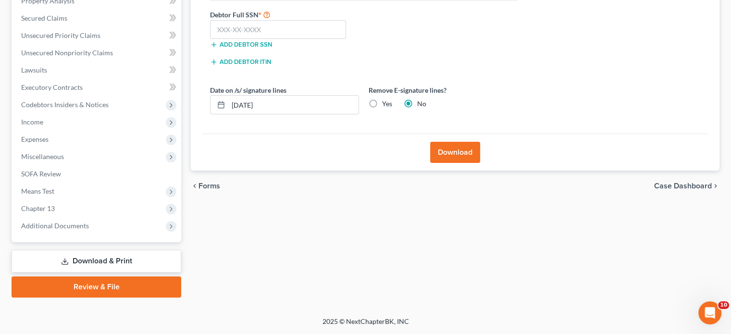
scroll to position [193, 0]
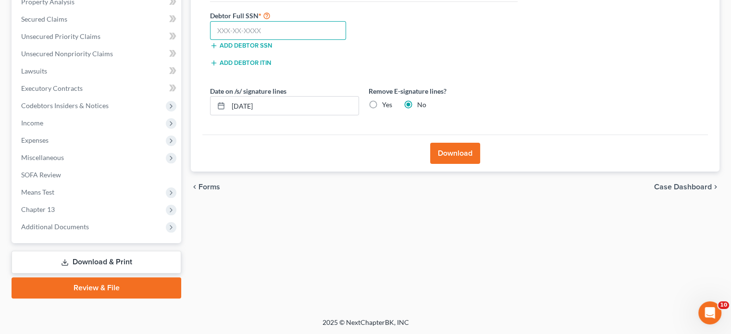
click at [244, 32] on input "text" at bounding box center [278, 30] width 136 height 19
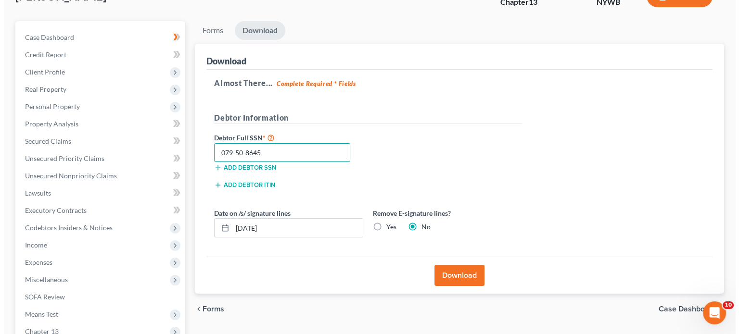
scroll to position [72, 0]
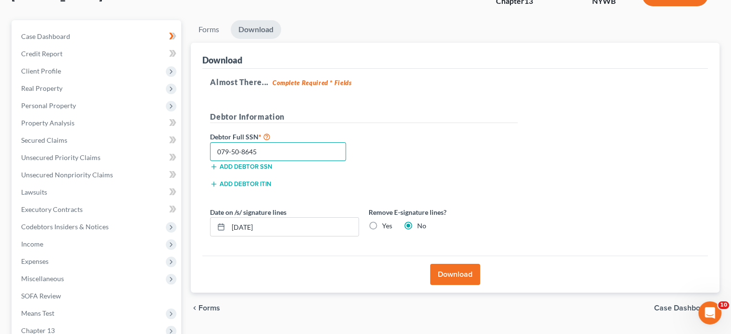
type input "079-50-8645"
click at [445, 270] on button "Download" at bounding box center [455, 274] width 50 height 21
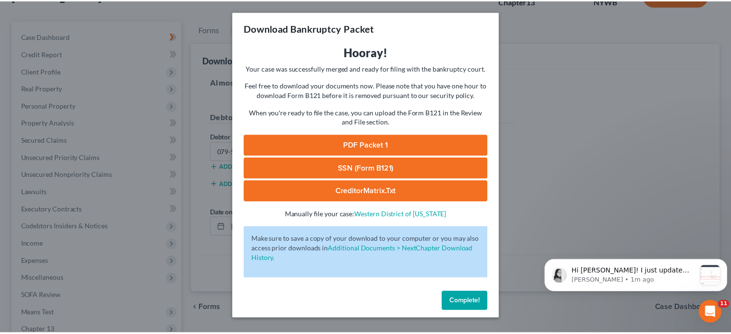
scroll to position [0, 0]
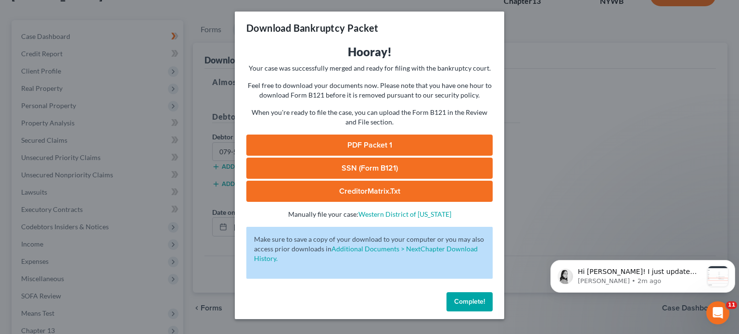
click at [471, 295] on button "Complete!" at bounding box center [469, 301] width 46 height 19
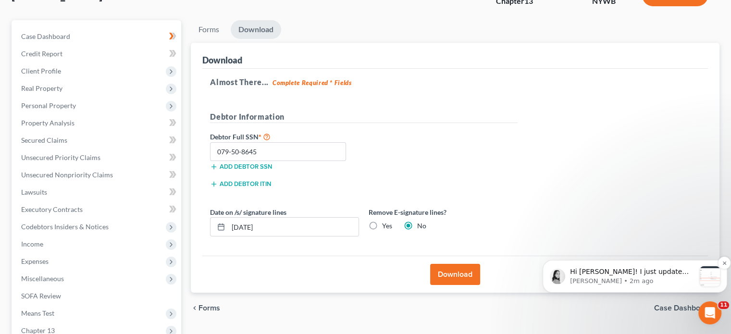
click at [641, 268] on p "Hi David! I just update those for you in your account settings! For future refe…" at bounding box center [632, 272] width 125 height 10
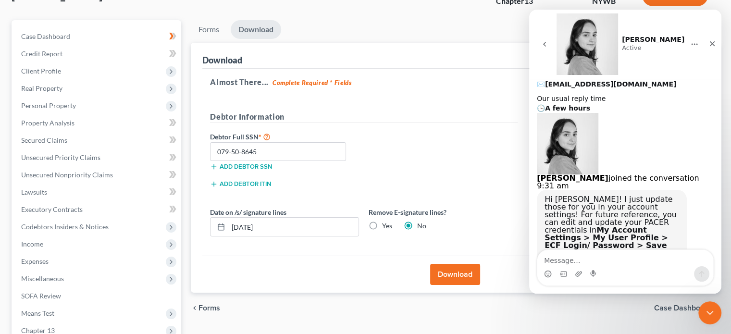
scroll to position [214, 0]
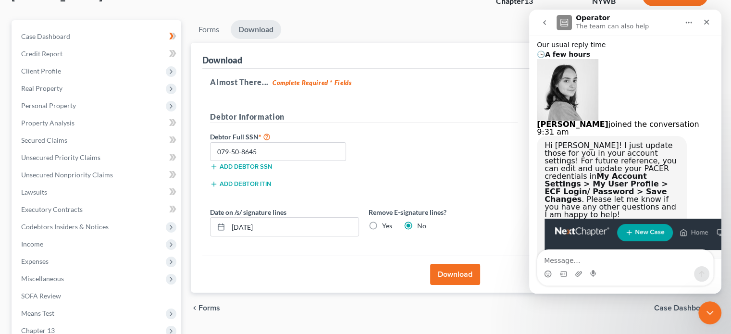
click at [431, 62] on div "Download" at bounding box center [455, 56] width 506 height 26
